Goal: Task Accomplishment & Management: Complete application form

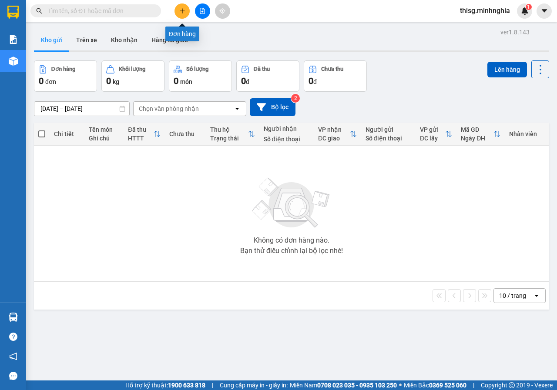
click at [182, 10] on icon "plus" at bounding box center [182, 10] width 0 height 5
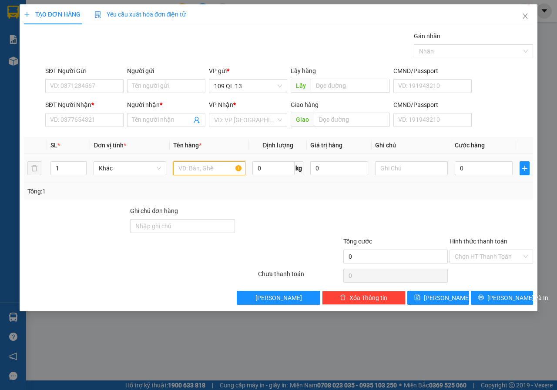
click at [197, 166] on input "text" at bounding box center [209, 168] width 73 height 14
click at [66, 119] on input "SĐT Người Nhận *" at bounding box center [84, 120] width 78 height 14
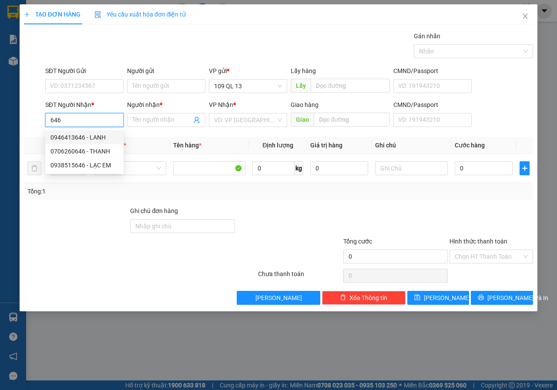
click at [85, 137] on div "0946413646 - LANH" at bounding box center [84, 138] width 68 height 10
type input "0946413646"
type input "LANH"
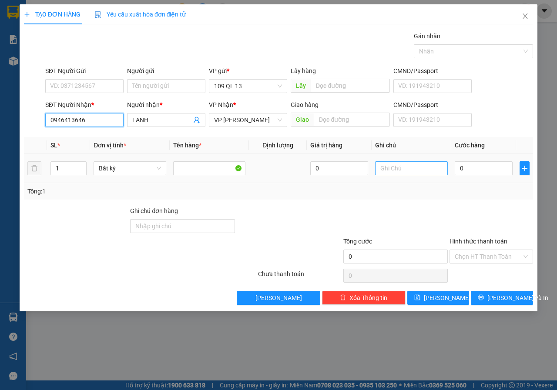
type input "0946413646"
click at [411, 171] on input "text" at bounding box center [411, 168] width 73 height 14
type input "1 TH XỐP KO"
click at [471, 169] on input "0" at bounding box center [484, 168] width 58 height 14
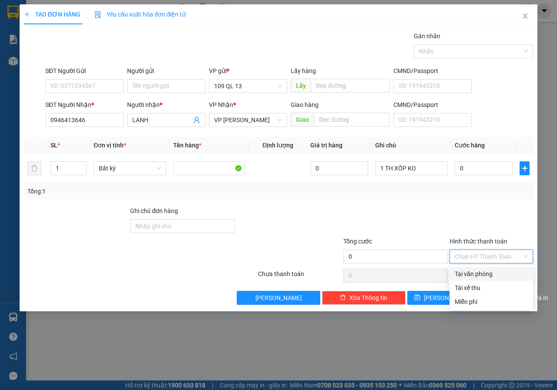
click at [466, 255] on input "Hình thức thanh toán" at bounding box center [488, 256] width 67 height 13
click at [470, 305] on div "Miễn phí" at bounding box center [491, 302] width 73 height 10
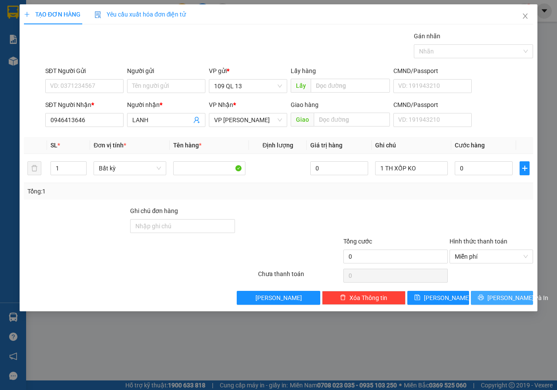
click at [484, 297] on button "Lưu và In" at bounding box center [502, 298] width 62 height 14
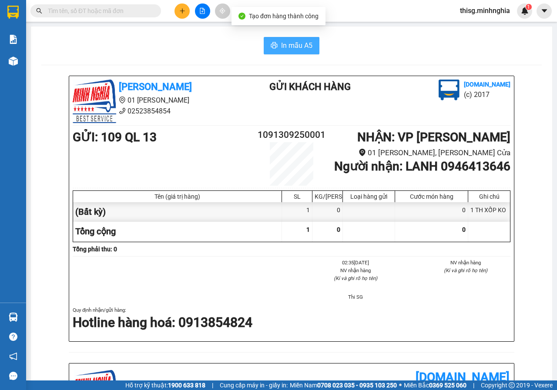
click at [307, 45] on span "In mẫu A5" at bounding box center [296, 45] width 31 height 11
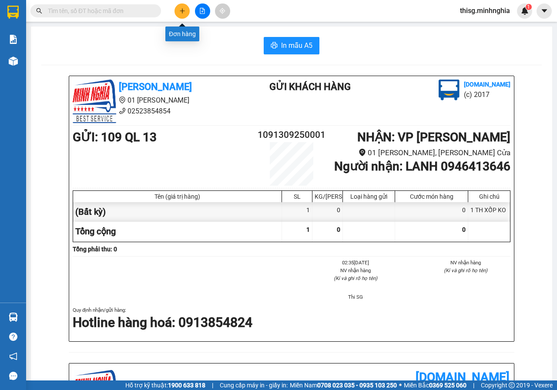
click at [182, 16] on button at bounding box center [181, 10] width 15 height 15
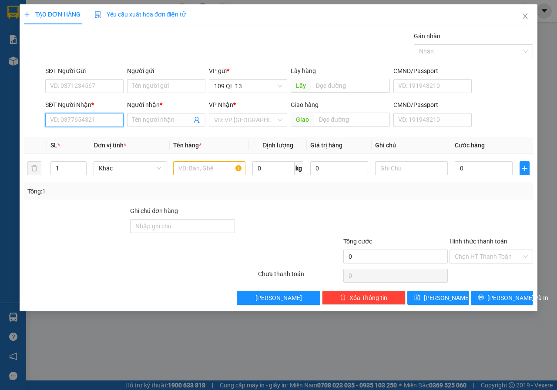
click at [108, 115] on input "SĐT Người Nhận *" at bounding box center [84, 120] width 78 height 14
click at [90, 137] on div "0903349060 - PHƯỢNG" at bounding box center [84, 138] width 68 height 10
type input "0903349060"
type input "PHƯỢNG"
type input "0903349060"
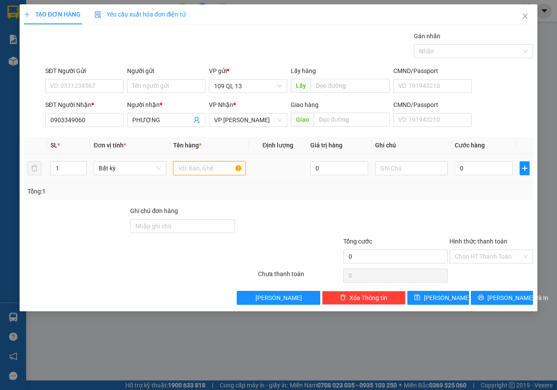
click at [210, 168] on input "text" at bounding box center [209, 168] width 73 height 14
click at [394, 171] on input "text" at bounding box center [411, 168] width 73 height 14
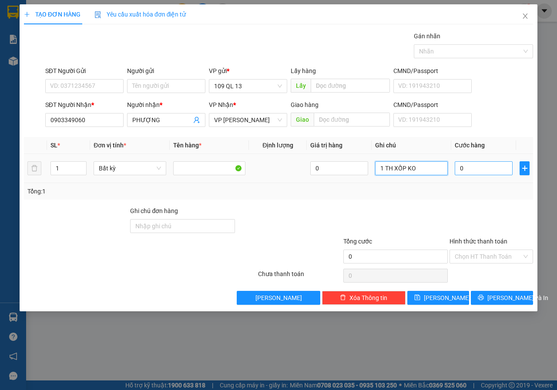
type input "1 TH XỐP KO"
click at [464, 170] on input "0" at bounding box center [484, 168] width 58 height 14
click at [478, 256] on input "Hình thức thanh toán" at bounding box center [488, 256] width 67 height 13
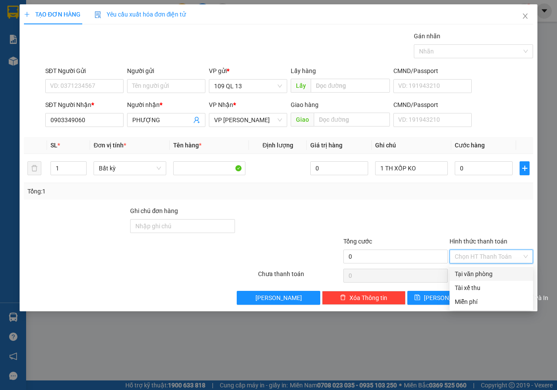
click at [478, 277] on div "Tại văn phòng" at bounding box center [491, 274] width 73 height 10
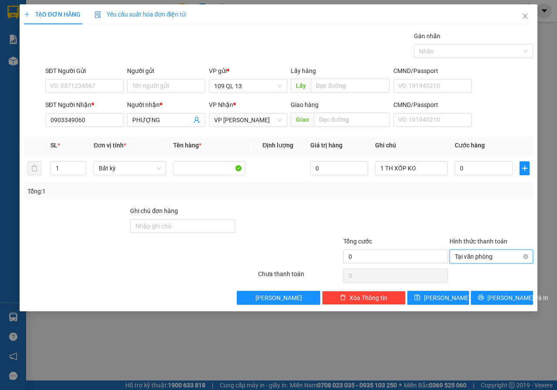
click at [490, 260] on span "Tại văn phòng" at bounding box center [491, 256] width 73 height 13
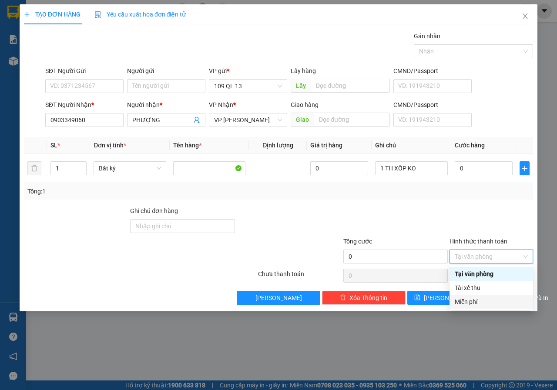
click at [478, 300] on div "Miễn phí" at bounding box center [491, 302] width 73 height 10
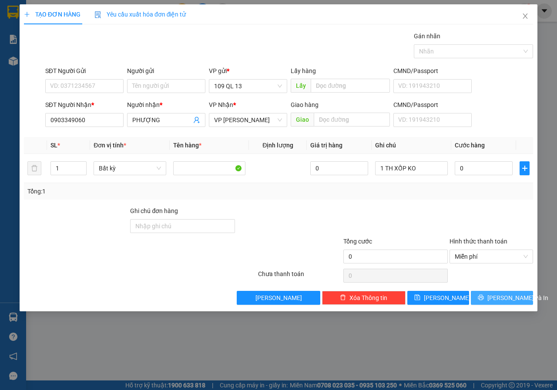
click at [496, 296] on span "Lưu và In" at bounding box center [517, 298] width 61 height 10
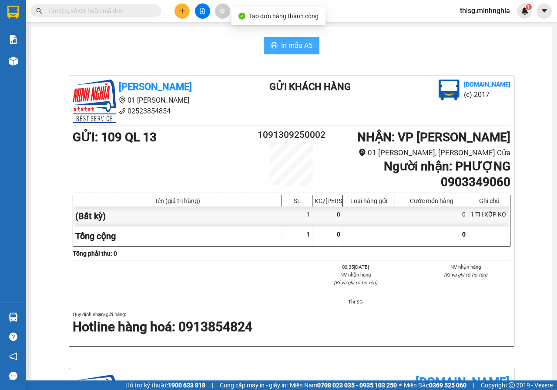
click at [290, 45] on span "In mẫu A5" at bounding box center [296, 45] width 31 height 11
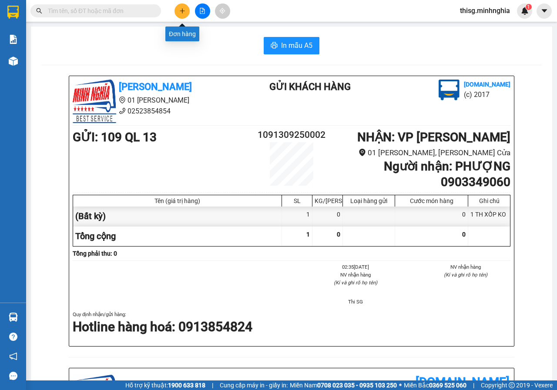
click at [181, 15] on button at bounding box center [181, 10] width 15 height 15
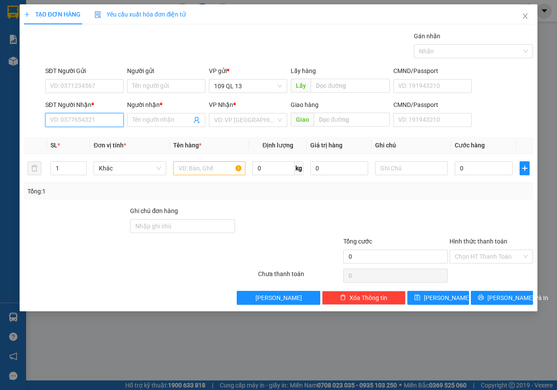
click at [87, 117] on input "SĐT Người Nhận *" at bounding box center [84, 120] width 78 height 14
click at [98, 139] on div "0984155055 - PHÁT" at bounding box center [84, 138] width 68 height 10
type input "0984155055"
type input "PHÁT"
type input "0984155055"
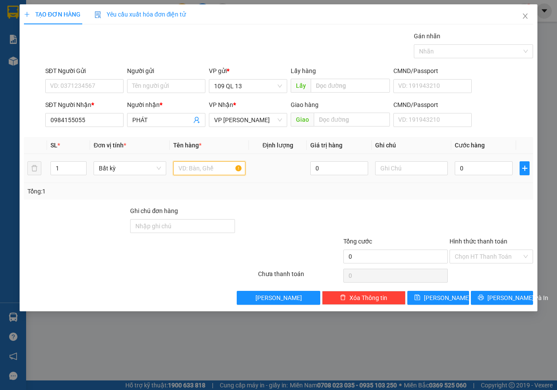
click at [207, 164] on input "text" at bounding box center [209, 168] width 73 height 14
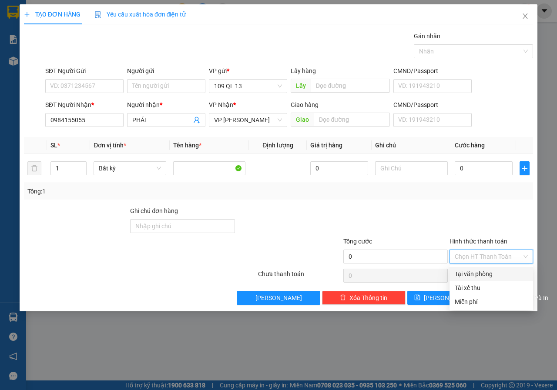
click at [470, 255] on input "Hình thức thanh toán" at bounding box center [488, 256] width 67 height 13
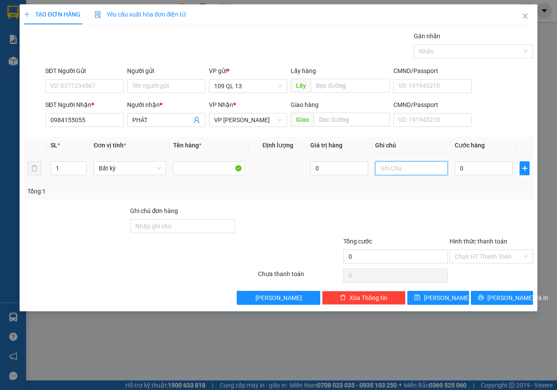
click at [394, 164] on input "text" at bounding box center [411, 168] width 73 height 14
type input "1 TGH XỐP KO"
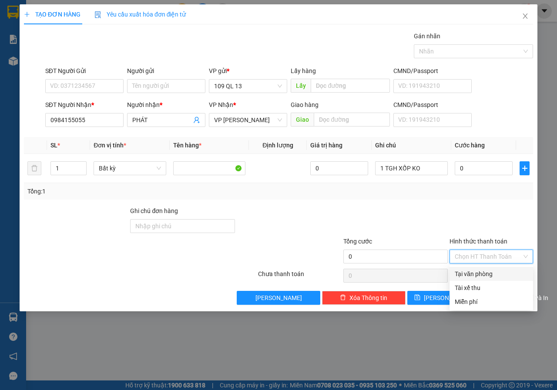
click at [475, 252] on input "Hình thức thanh toán" at bounding box center [488, 256] width 67 height 13
click at [468, 303] on div "Miễn phí" at bounding box center [491, 302] width 73 height 10
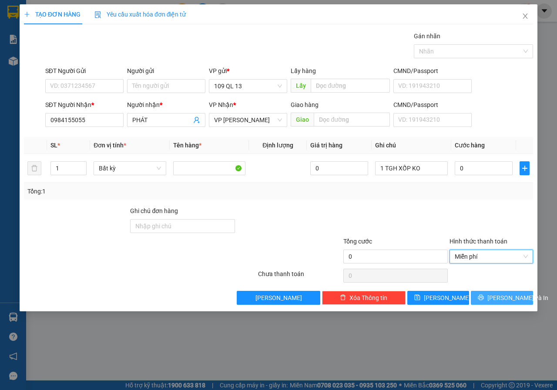
click at [490, 304] on button "Lưu và In" at bounding box center [502, 298] width 62 height 14
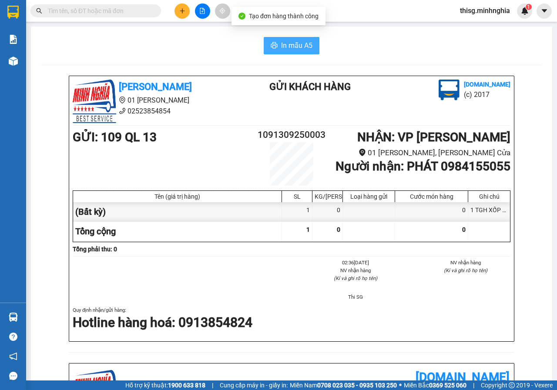
click at [286, 46] on span "In mẫu A5" at bounding box center [296, 45] width 31 height 11
click at [178, 17] on button at bounding box center [181, 10] width 15 height 15
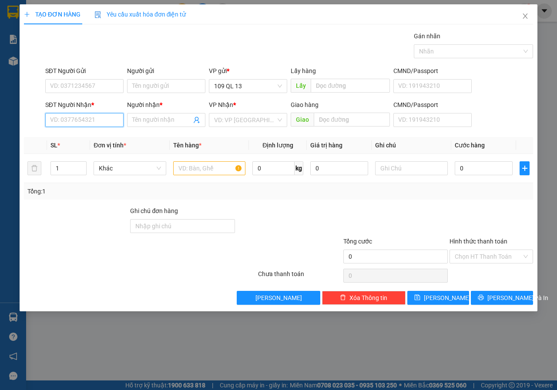
click at [84, 120] on input "SĐT Người Nhận *" at bounding box center [84, 120] width 78 height 14
click at [87, 139] on div "0377730721 - THẢO" at bounding box center [84, 138] width 68 height 10
type input "0377730721"
type input "THẢO"
type input "0377730721"
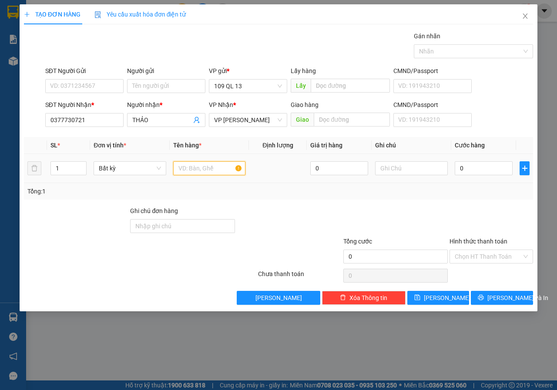
click at [226, 170] on input "text" at bounding box center [209, 168] width 73 height 14
click at [391, 172] on input "text" at bounding box center [411, 168] width 73 height 14
click at [193, 173] on input "text" at bounding box center [209, 168] width 73 height 14
click at [391, 167] on input "text" at bounding box center [411, 168] width 73 height 14
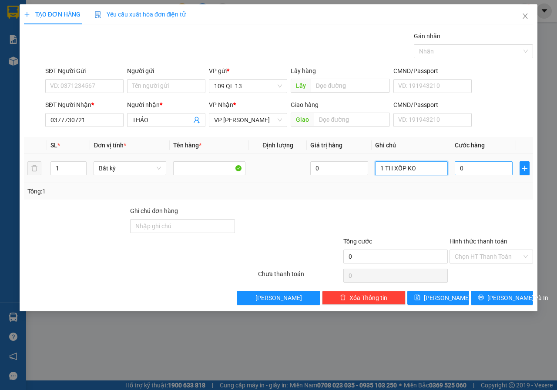
type input "1 TH XỐP KO"
click at [484, 166] on input "0" at bounding box center [484, 168] width 58 height 14
click at [484, 253] on input "Hình thức thanh toán" at bounding box center [488, 256] width 67 height 13
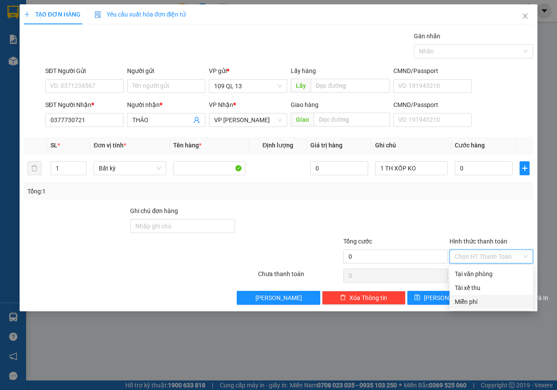
click at [477, 303] on div "Miễn phí" at bounding box center [491, 302] width 73 height 10
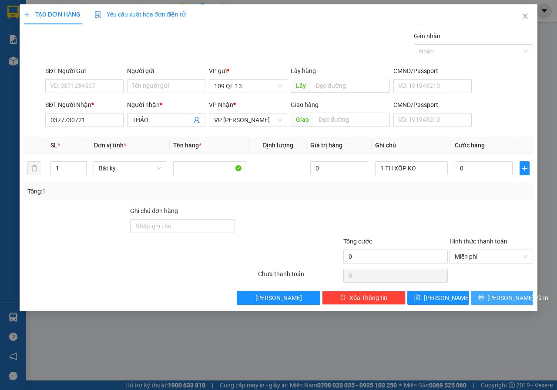
click at [493, 298] on button "Lưu và In" at bounding box center [502, 298] width 62 height 14
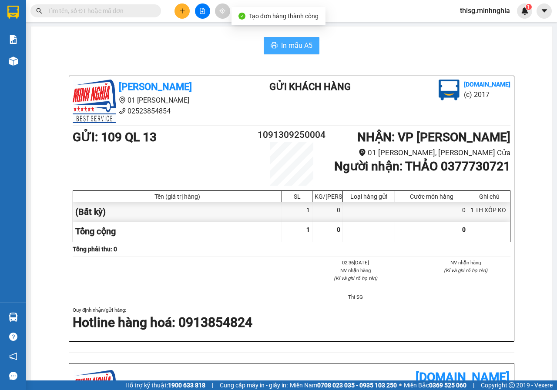
click at [294, 50] on span "In mẫu A5" at bounding box center [296, 45] width 31 height 11
click at [181, 11] on icon "plus" at bounding box center [182, 11] width 6 height 6
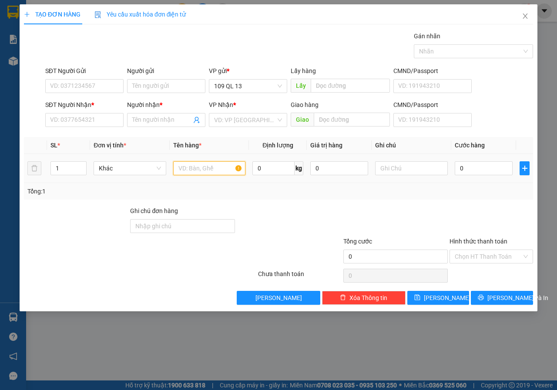
click at [204, 173] on input "text" at bounding box center [209, 168] width 73 height 14
click at [76, 117] on input "SĐT Người Nhận *" at bounding box center [84, 120] width 78 height 14
type input "1"
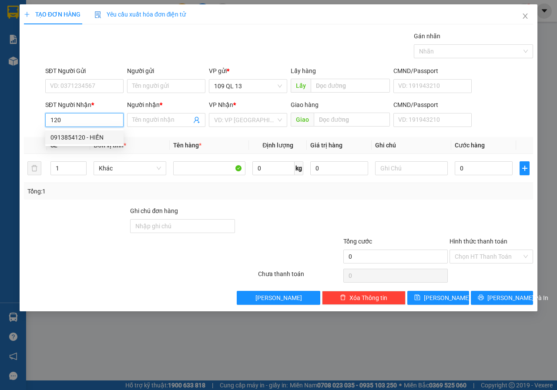
click at [77, 140] on div "0913854120 - HIỀN" at bounding box center [84, 138] width 68 height 10
type input "0913854120"
type input "HIỀN"
type input "0913854120"
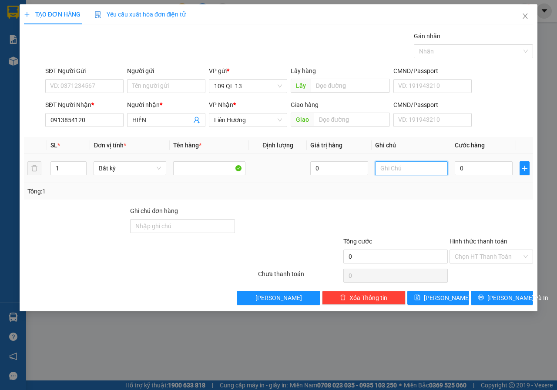
click at [402, 173] on input "text" at bounding box center [411, 168] width 73 height 14
type input "1 TH XỐP KO"
click at [495, 253] on input "Hình thức thanh toán" at bounding box center [488, 256] width 67 height 13
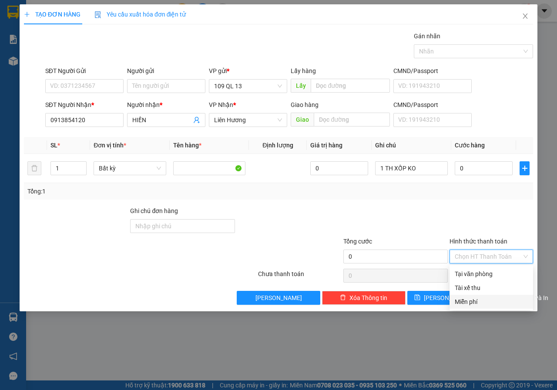
click at [486, 298] on div "Miễn phí" at bounding box center [491, 302] width 73 height 10
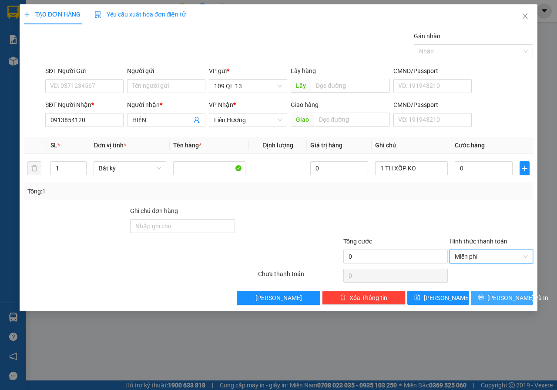
click at [495, 299] on span "Lưu và In" at bounding box center [517, 298] width 61 height 10
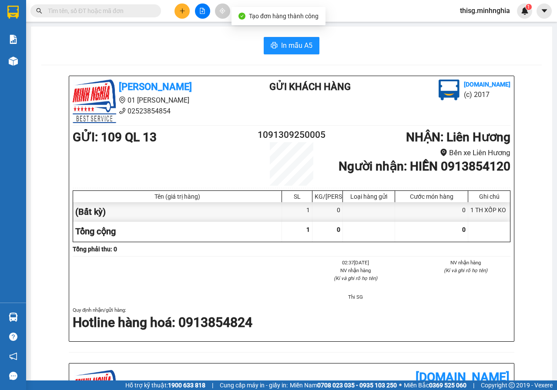
click at [259, 46] on div "In mẫu A5" at bounding box center [291, 45] width 500 height 17
click at [281, 47] on span "In mẫu A5" at bounding box center [296, 45] width 31 height 11
click at [181, 13] on icon "plus" at bounding box center [182, 11] width 6 height 6
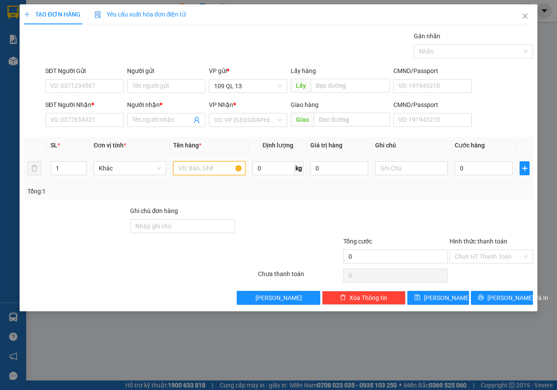
click at [215, 167] on input "text" at bounding box center [209, 168] width 73 height 14
click at [62, 116] on input "SĐT Người Nhận *" at bounding box center [84, 120] width 78 height 14
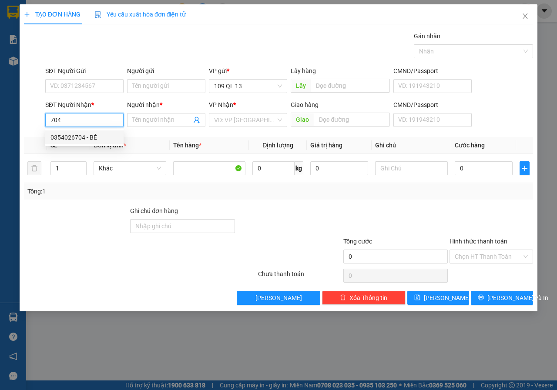
click at [83, 140] on div "0354026704 - BÉ" at bounding box center [84, 138] width 68 height 10
type input "0354026704"
type input "BÉ"
click at [95, 124] on input "0354026704" at bounding box center [84, 120] width 78 height 14
click at [88, 139] on div "0354026704 - BÉ" at bounding box center [84, 138] width 68 height 10
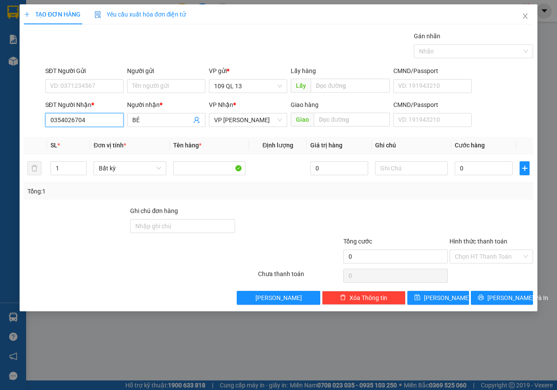
click at [90, 120] on input "0354026704" at bounding box center [84, 120] width 78 height 14
type input "0"
